Goal: Navigation & Orientation: Find specific page/section

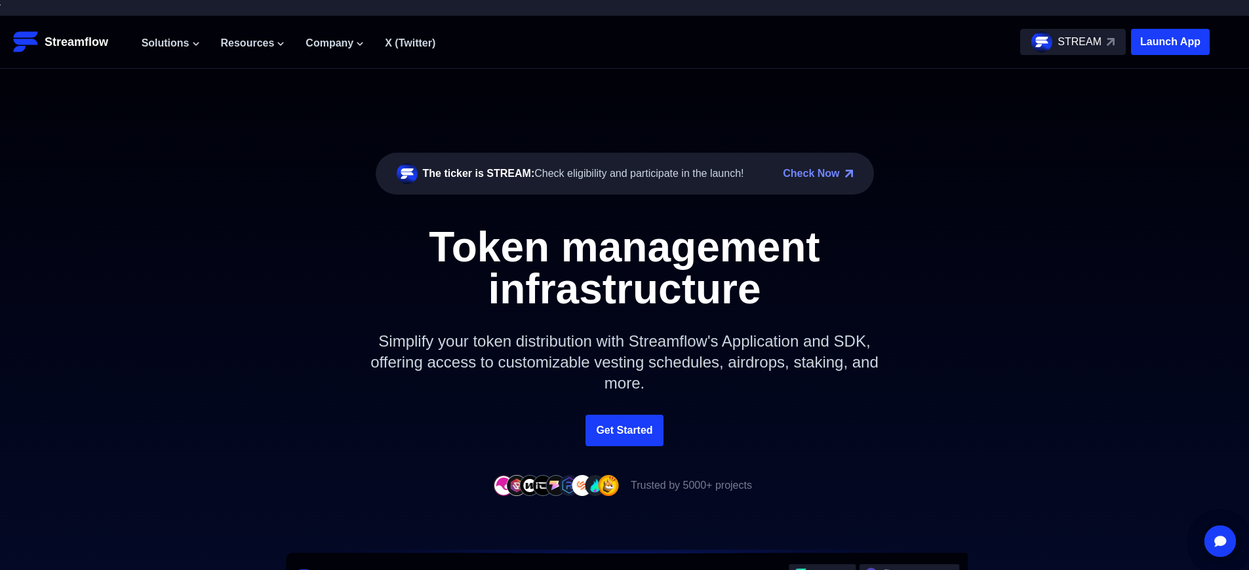
click at [1170, 42] on p "Launch App" at bounding box center [1170, 42] width 79 height 26
